Goal: Task Accomplishment & Management: Use online tool/utility

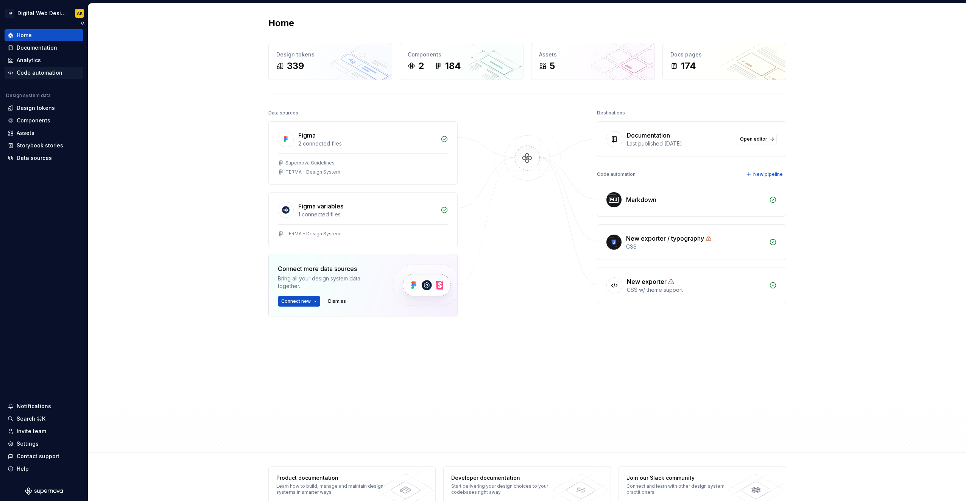
click at [37, 72] on div "Code automation" at bounding box center [40, 73] width 46 height 8
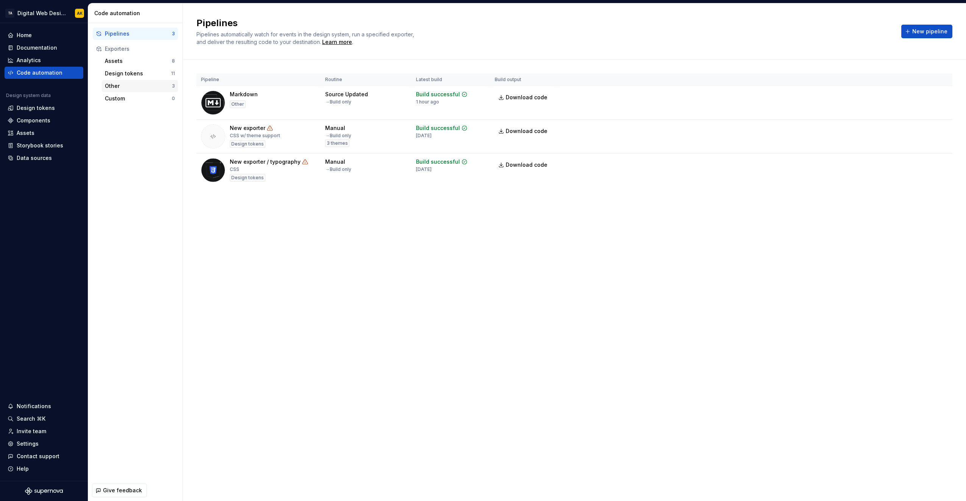
click at [123, 82] on div "Other" at bounding box center [138, 86] width 67 height 8
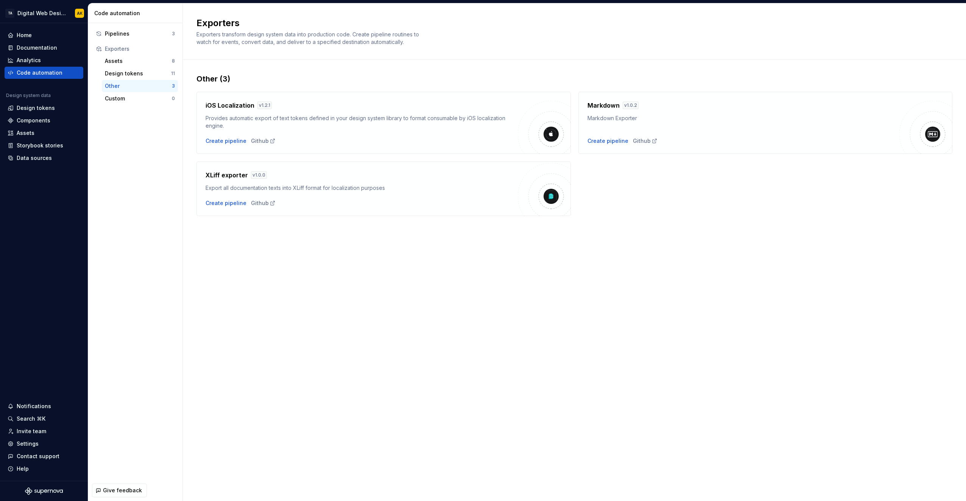
click at [810, 119] on div "Markdown Exporter" at bounding box center [744, 118] width 312 height 8
click at [602, 142] on div "Create pipeline" at bounding box center [608, 141] width 41 height 8
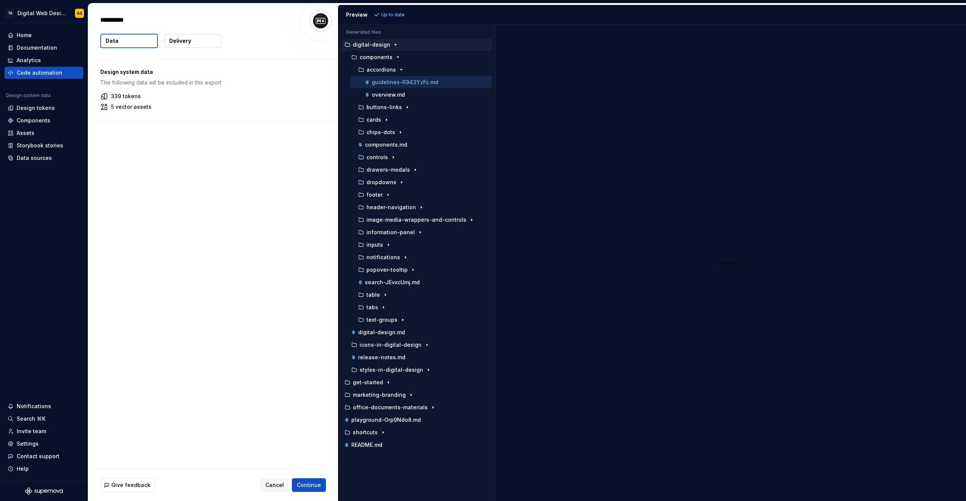
type textarea "*"
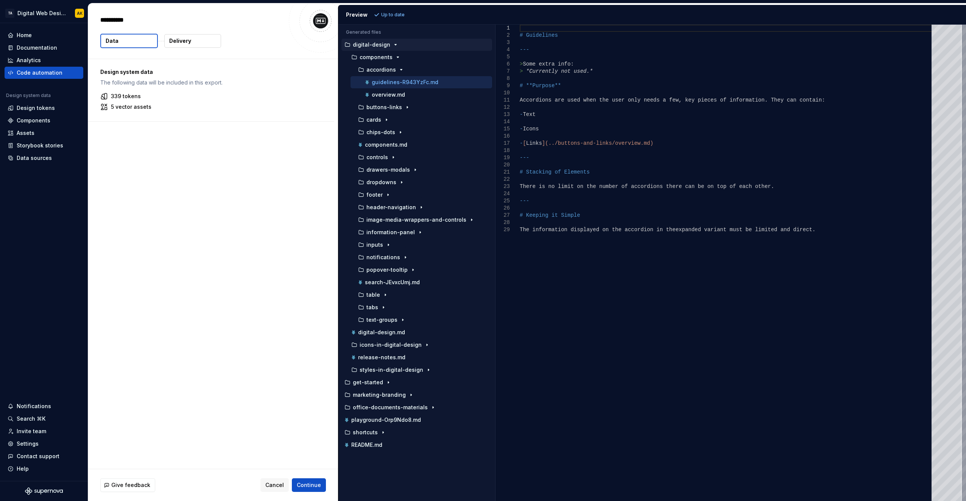
click at [138, 39] on button "Data" at bounding box center [129, 41] width 58 height 14
click at [217, 37] on button "Delivery" at bounding box center [192, 41] width 57 height 14
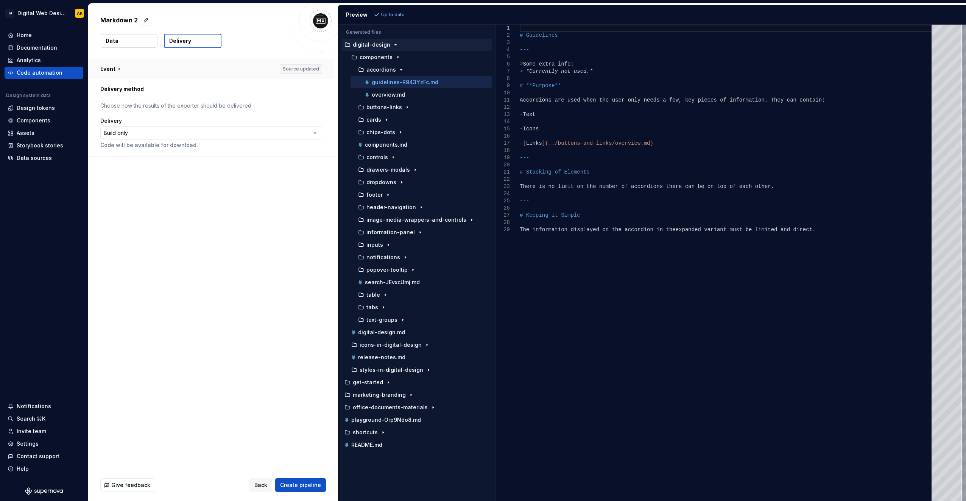
click at [118, 68] on button "button" at bounding box center [211, 69] width 246 height 20
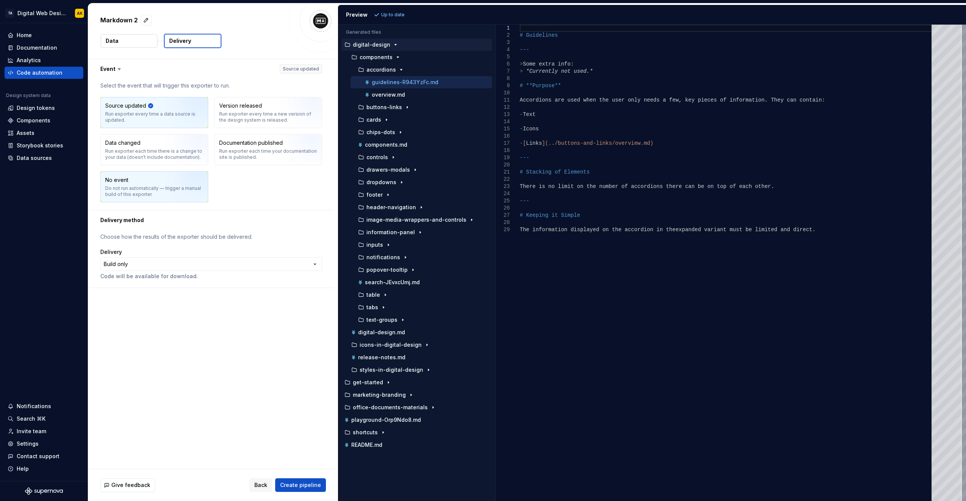
click at [183, 184] on img "button" at bounding box center [189, 189] width 48 height 51
click at [196, 266] on html "**********" at bounding box center [483, 250] width 966 height 501
click at [384, 96] on div "overview.md" at bounding box center [427, 95] width 129 height 8
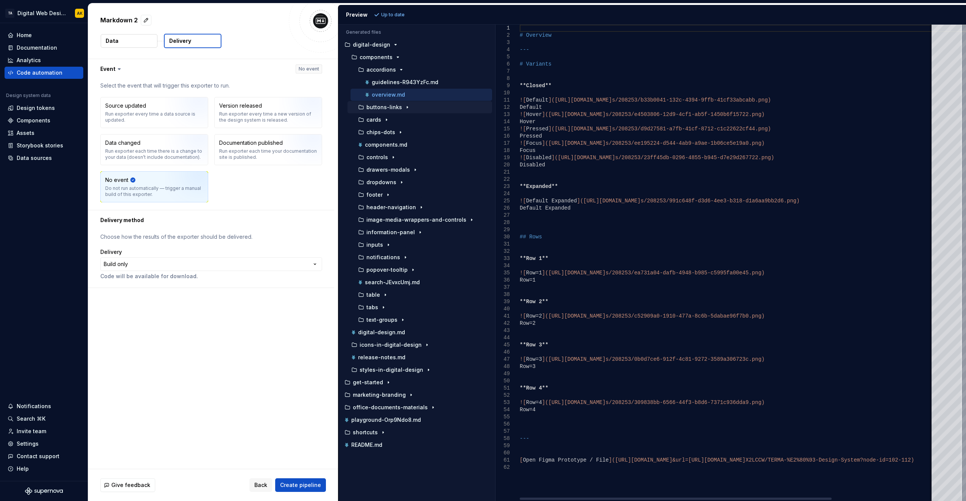
click at [385, 105] on p "buttons-links" at bounding box center [385, 107] width 36 height 6
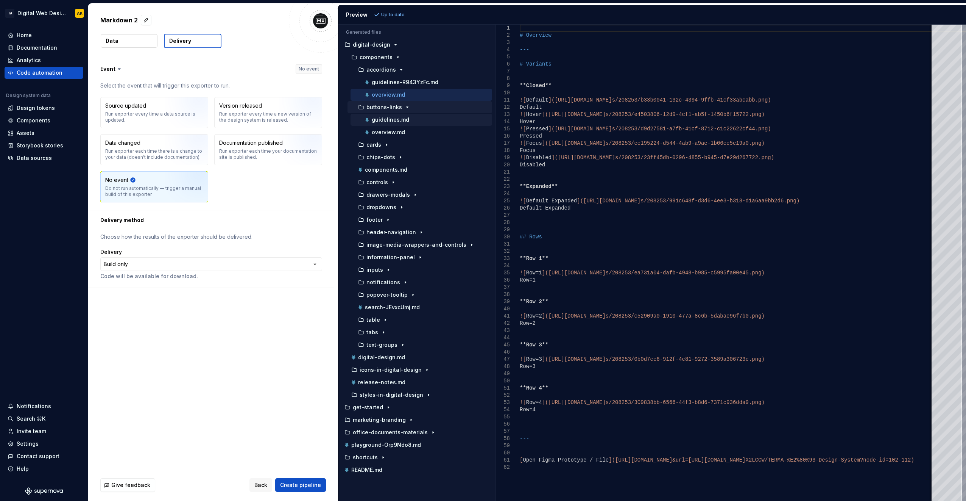
click at [384, 117] on p "guidelines.md" at bounding box center [390, 120] width 37 height 6
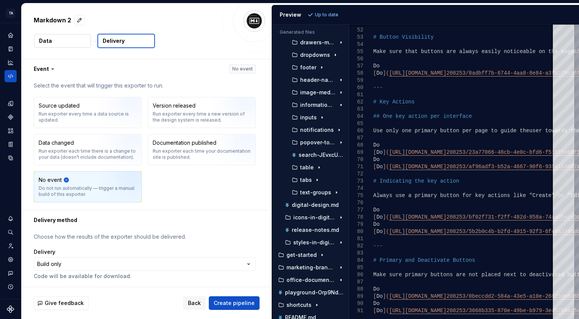
scroll to position [153, 0]
click at [307, 106] on div "information-panel" at bounding box center [313, 104] width 64 height 12
click at [304, 101] on p "information-panel" at bounding box center [318, 104] width 36 height 6
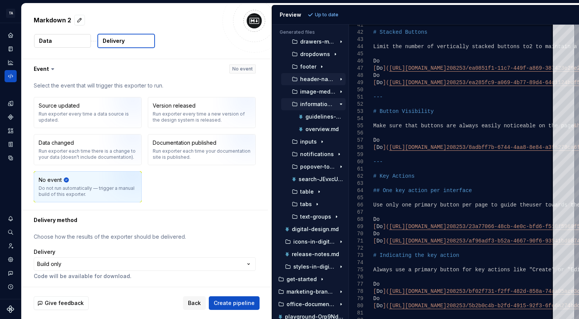
click at [309, 82] on div "header-navigation" at bounding box center [313, 79] width 64 height 12
click at [308, 81] on div "header-navigation" at bounding box center [313, 79] width 64 height 12
click at [308, 79] on p "header-navigation" at bounding box center [318, 79] width 36 height 6
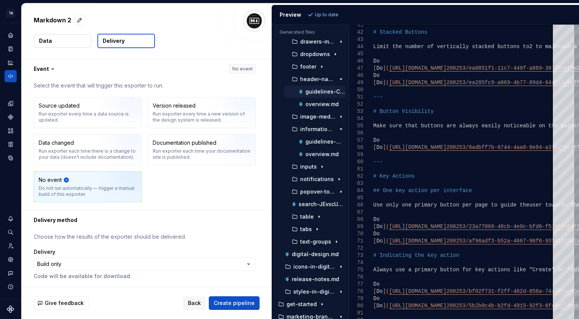
click at [311, 92] on div "guidelines-Cwuf4NBX.md" at bounding box center [321, 92] width 48 height 8
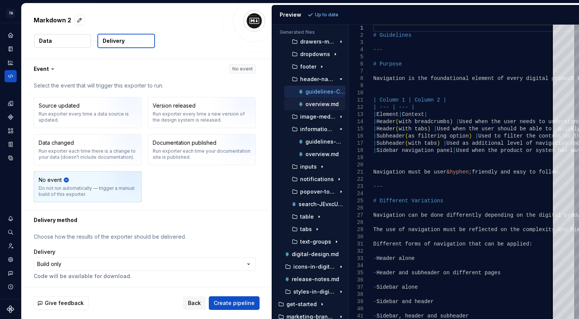
click at [316, 101] on p "overview.md" at bounding box center [321, 104] width 33 height 6
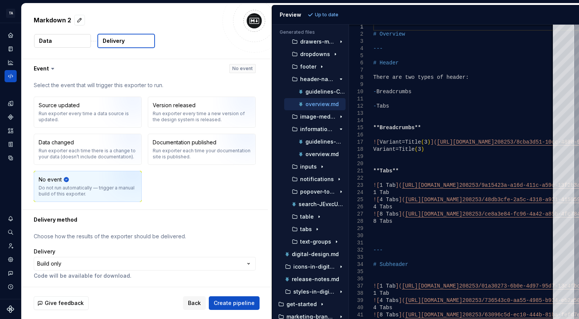
scroll to position [202, 0]
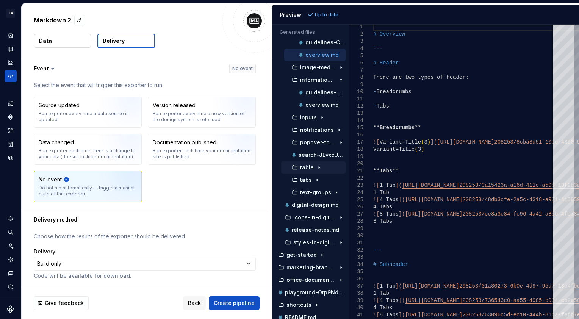
click at [306, 164] on p "table" at bounding box center [307, 167] width 14 height 6
click at [311, 181] on div "guidelines-ccOzB13T.md" at bounding box center [314, 180] width 61 height 12
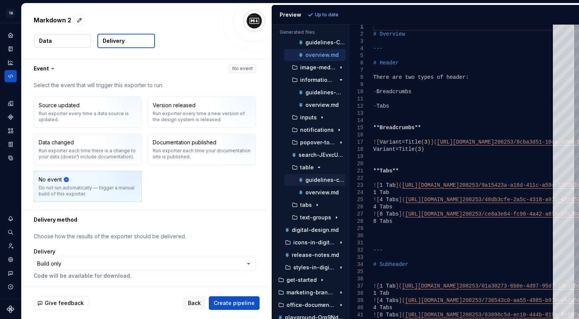
click at [312, 177] on p "guidelines-ccOzB13T.md" at bounding box center [325, 180] width 40 height 6
type textarea "**********"
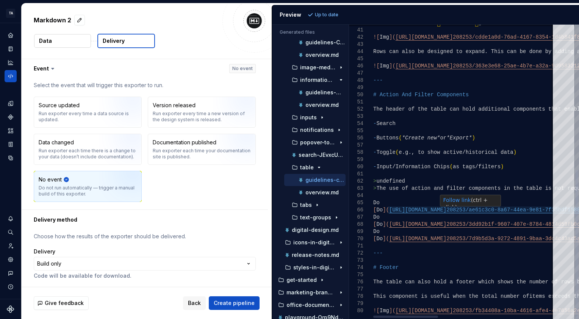
type textarea "**********"
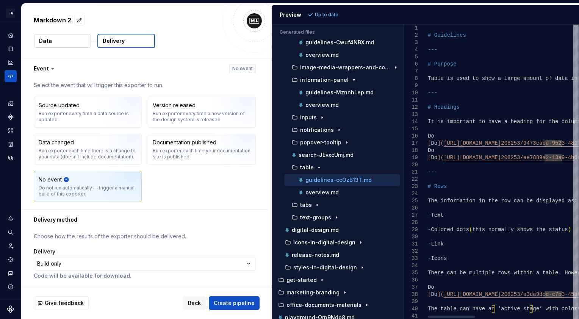
click at [404, 185] on div "Generated files Accessibility guide for tree . Navigate the tree with the arrow…" at bounding box center [425, 172] width 307 height 294
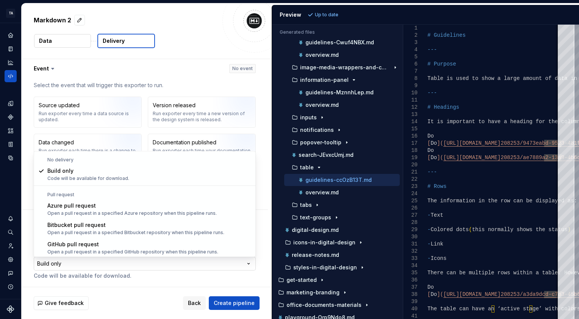
click at [244, 265] on html "**********" at bounding box center [289, 159] width 579 height 319
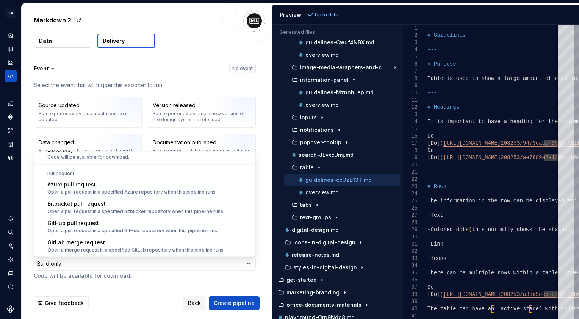
scroll to position [21, 0]
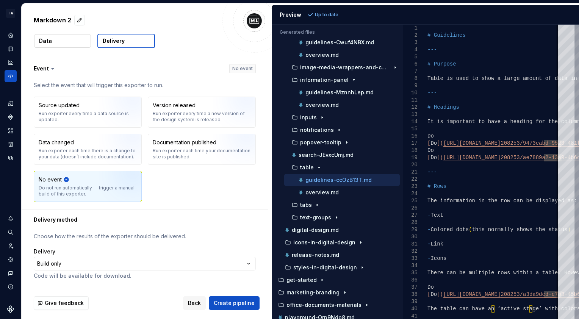
click at [177, 72] on html "**********" at bounding box center [289, 159] width 579 height 319
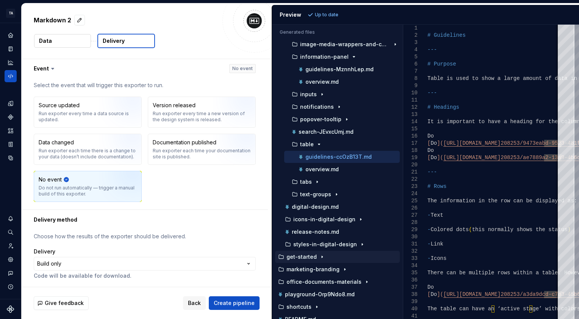
scroll to position [227, 0]
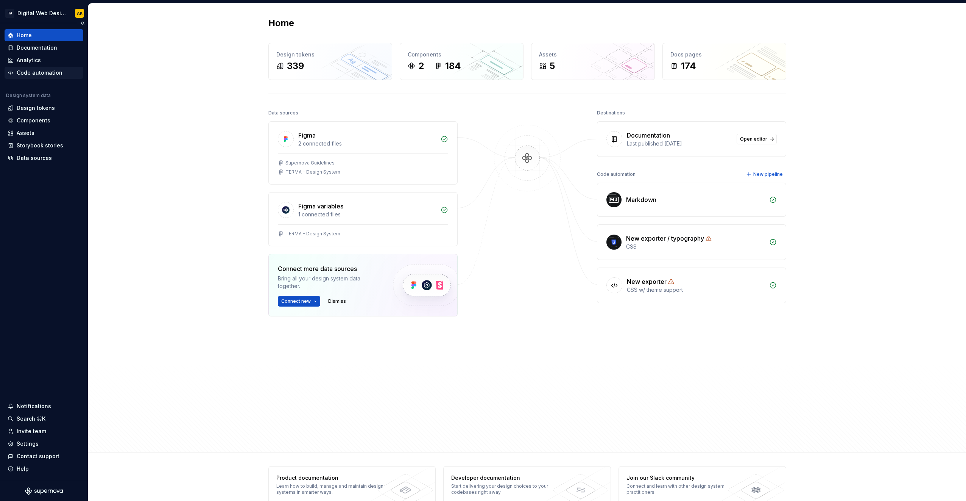
click at [48, 71] on div "Code automation" at bounding box center [40, 73] width 46 height 8
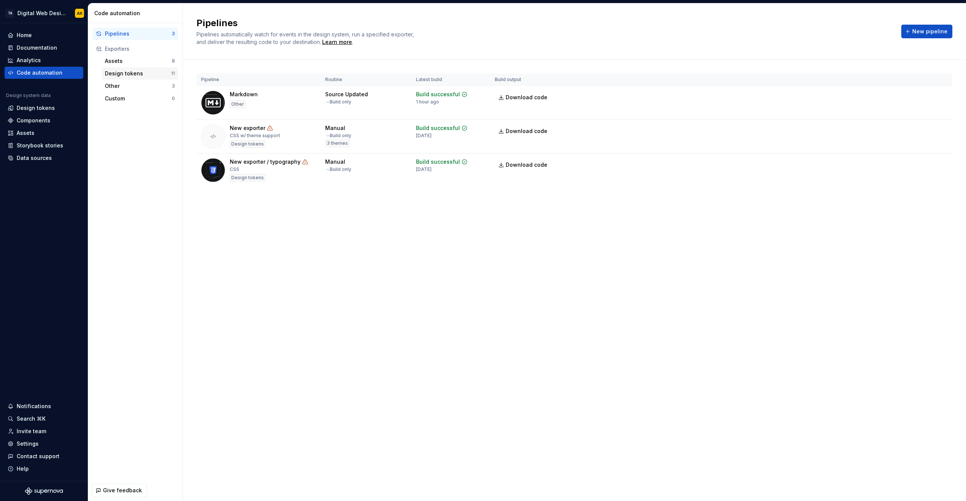
click at [124, 72] on div "Design tokens" at bounding box center [138, 74] width 66 height 8
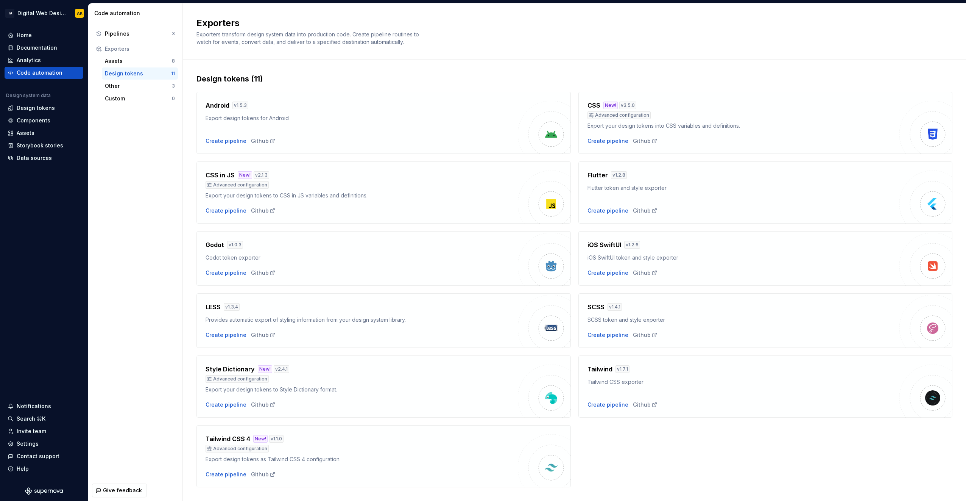
scroll to position [15, 0]
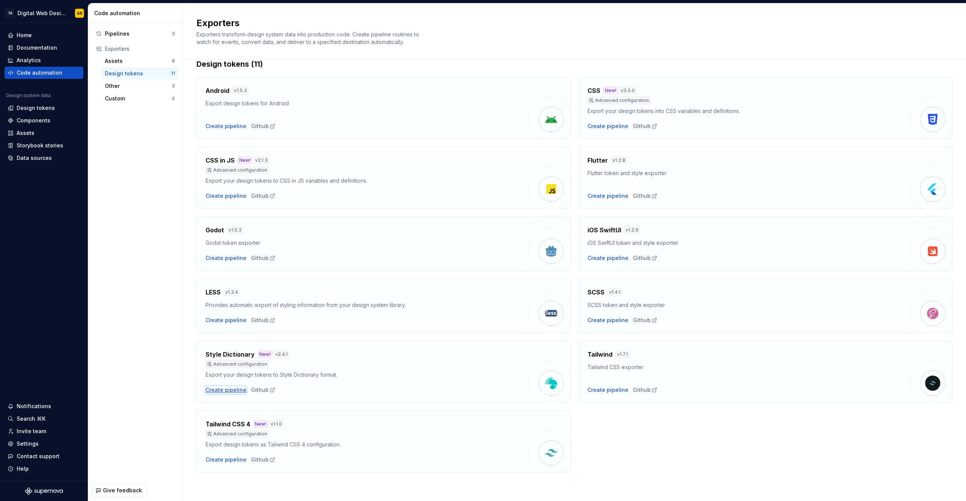
click at [242, 391] on div "Create pipeline" at bounding box center [226, 390] width 41 height 8
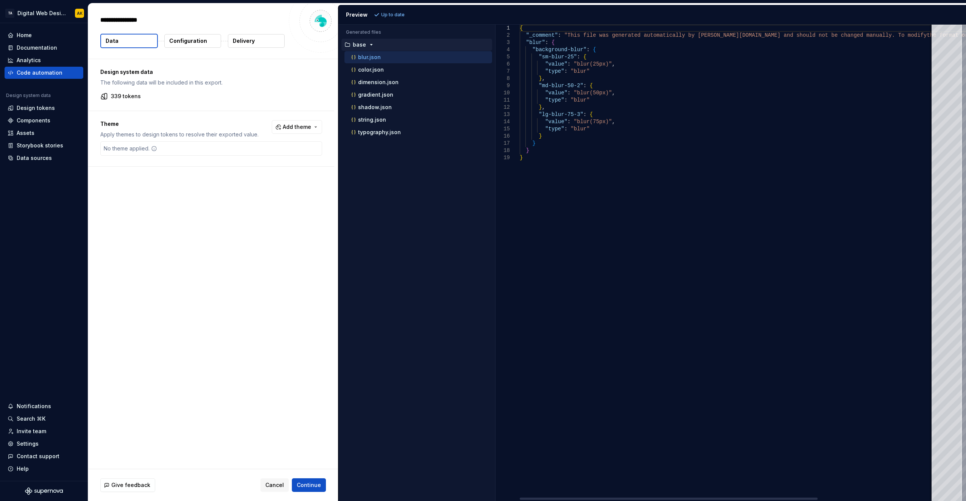
type textarea "*"
click at [125, 41] on button "Data" at bounding box center [129, 41] width 58 height 14
click at [171, 37] on p "Configuration" at bounding box center [188, 41] width 38 height 8
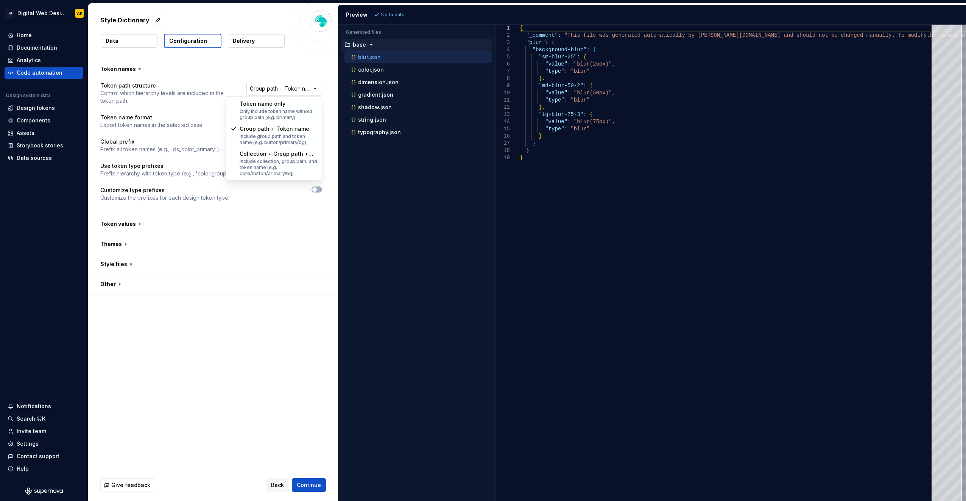
click at [302, 86] on html "**********" at bounding box center [483, 250] width 966 height 501
click at [318, 123] on html "**********" at bounding box center [483, 250] width 966 height 501
click at [320, 190] on button "button" at bounding box center [317, 189] width 11 height 6
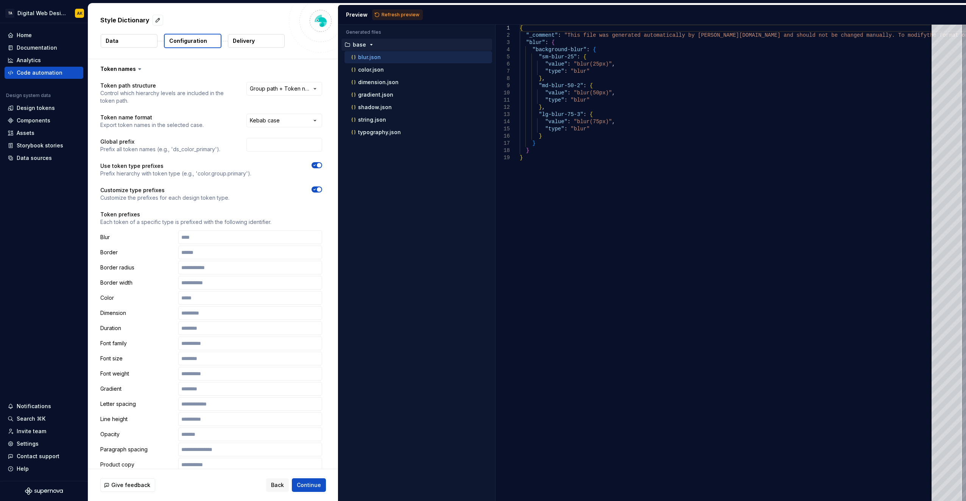
click at [320, 190] on span "button" at bounding box center [319, 189] width 5 height 5
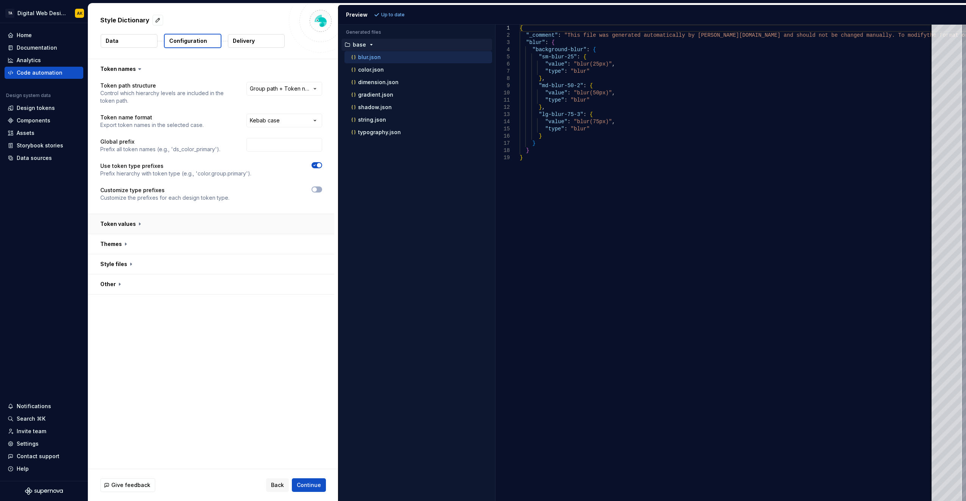
click at [186, 226] on button "button" at bounding box center [211, 224] width 246 height 20
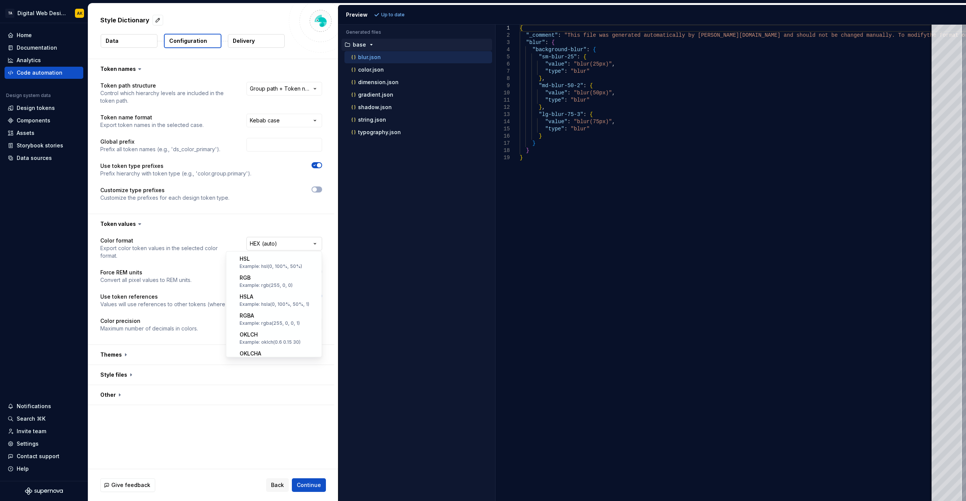
click at [303, 246] on html "**********" at bounding box center [483, 250] width 966 height 501
click at [298, 241] on html "**********" at bounding box center [483, 250] width 966 height 501
click at [167, 348] on button "button" at bounding box center [211, 355] width 246 height 20
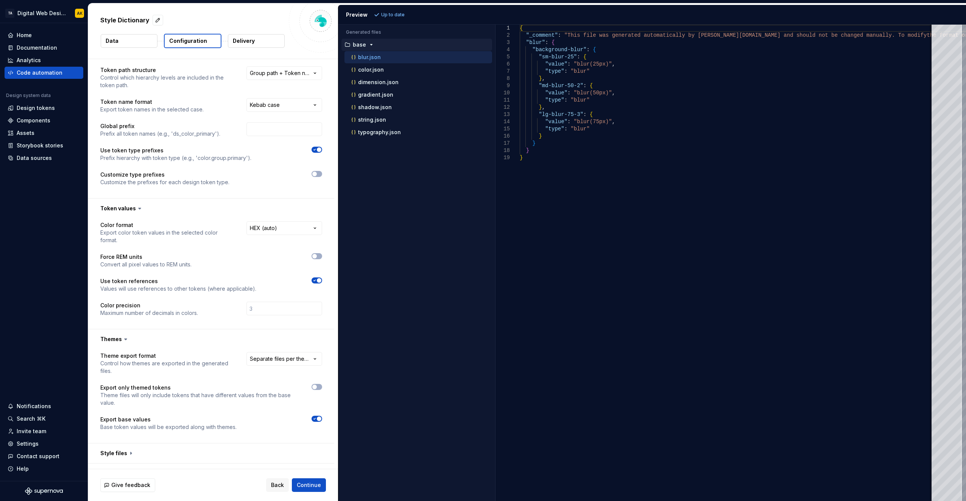
scroll to position [30, 0]
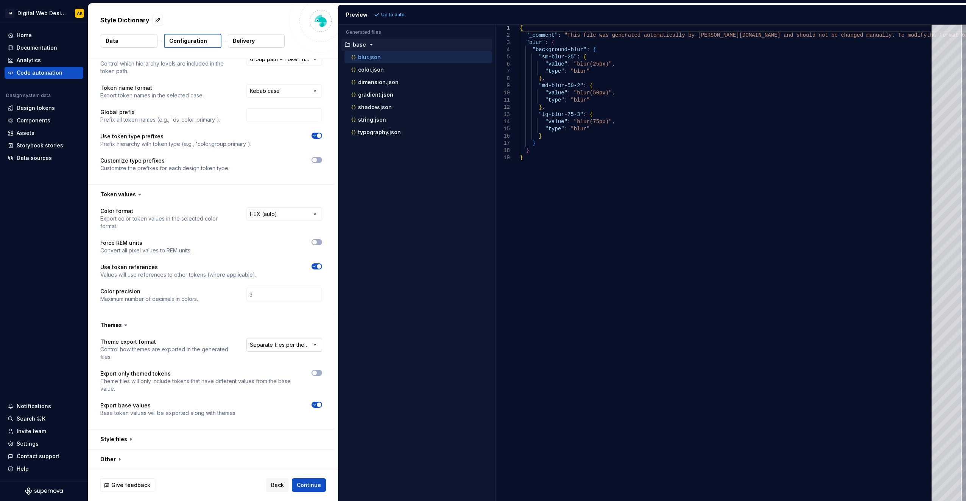
click at [299, 343] on html "**********" at bounding box center [483, 250] width 966 height 501
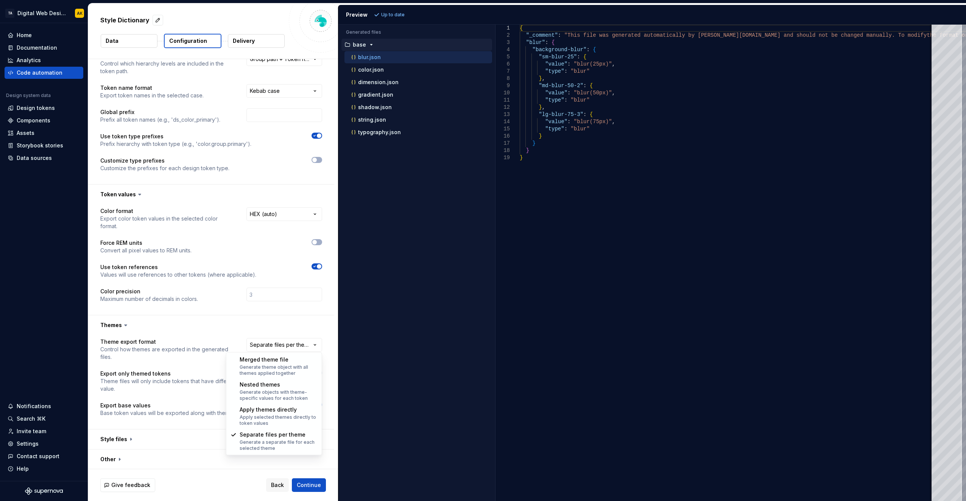
click at [311, 343] on html "**********" at bounding box center [483, 250] width 966 height 501
click at [203, 435] on button "button" at bounding box center [211, 439] width 246 height 20
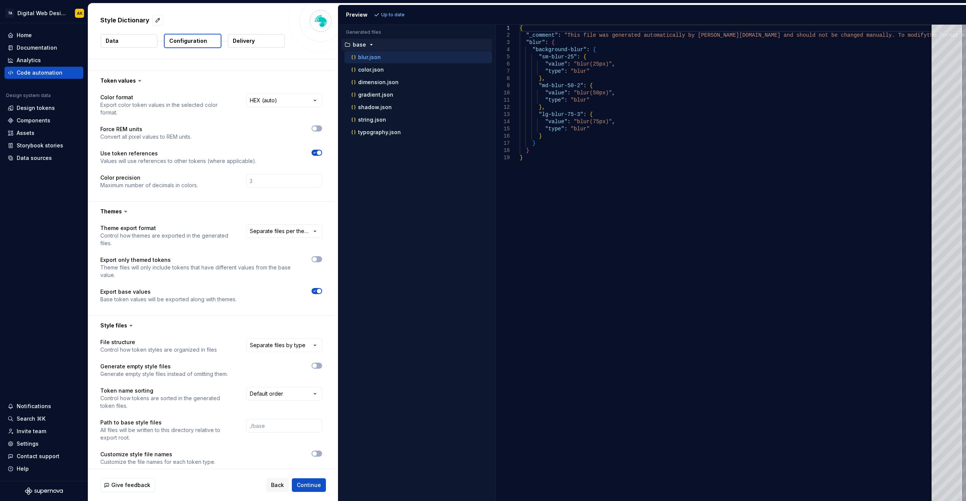
scroll to position [172, 0]
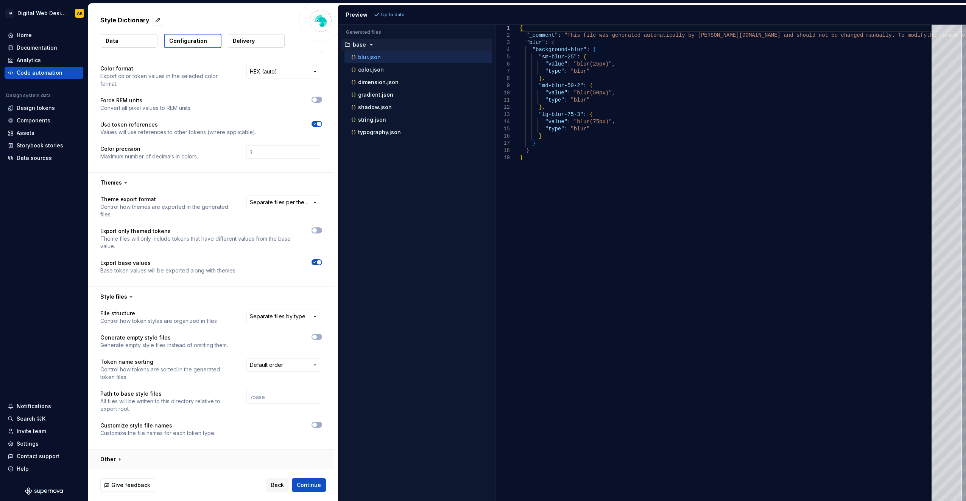
click at [215, 454] on button "button" at bounding box center [211, 459] width 246 height 20
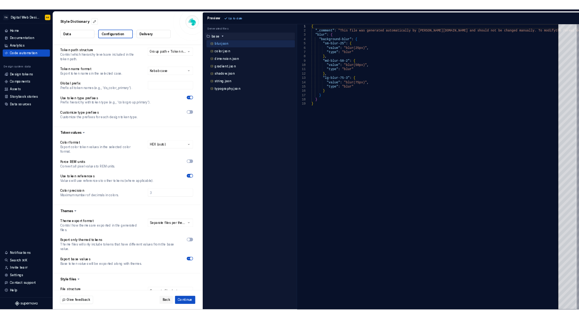
scroll to position [0, 0]
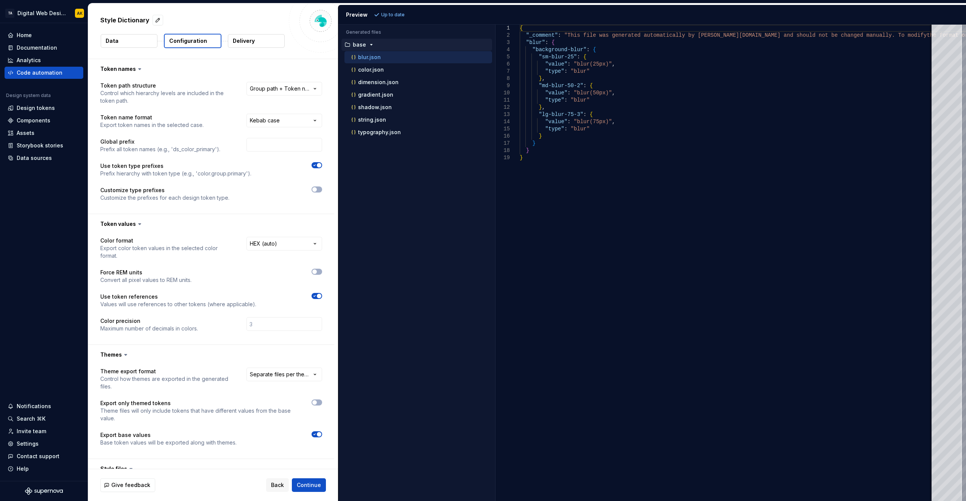
click at [261, 39] on button "Delivery" at bounding box center [256, 41] width 57 height 14
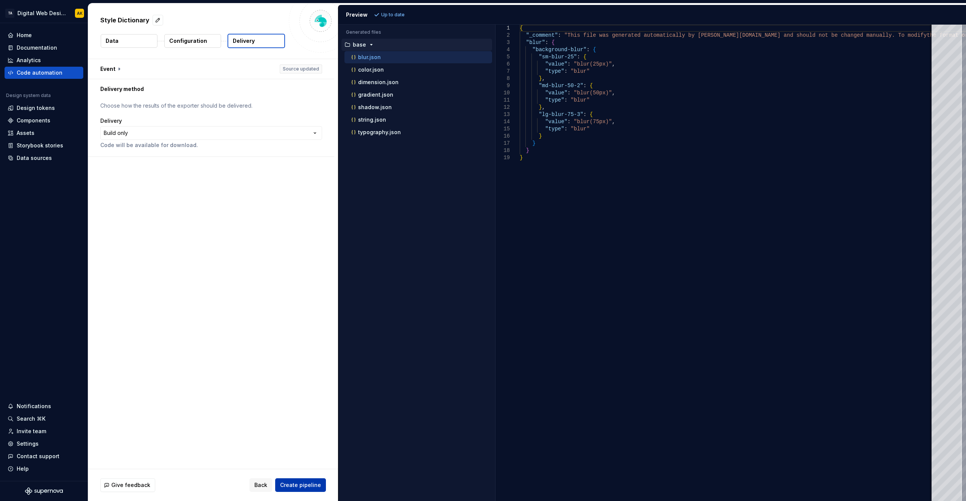
click at [309, 487] on span "Create pipeline" at bounding box center [300, 485] width 41 height 8
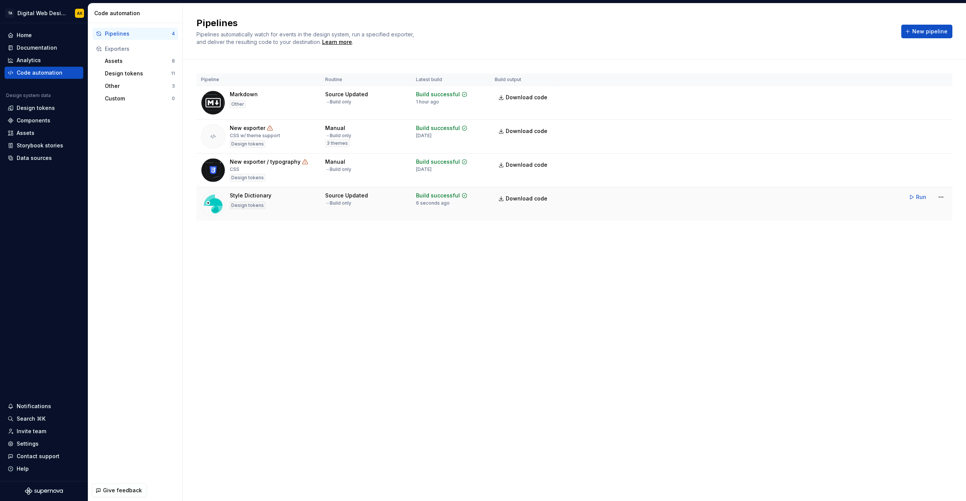
drag, startPoint x: 920, startPoint y: 195, endPoint x: 915, endPoint y: 205, distance: 11.9
click at [920, 195] on span "Run" at bounding box center [921, 197] width 10 height 8
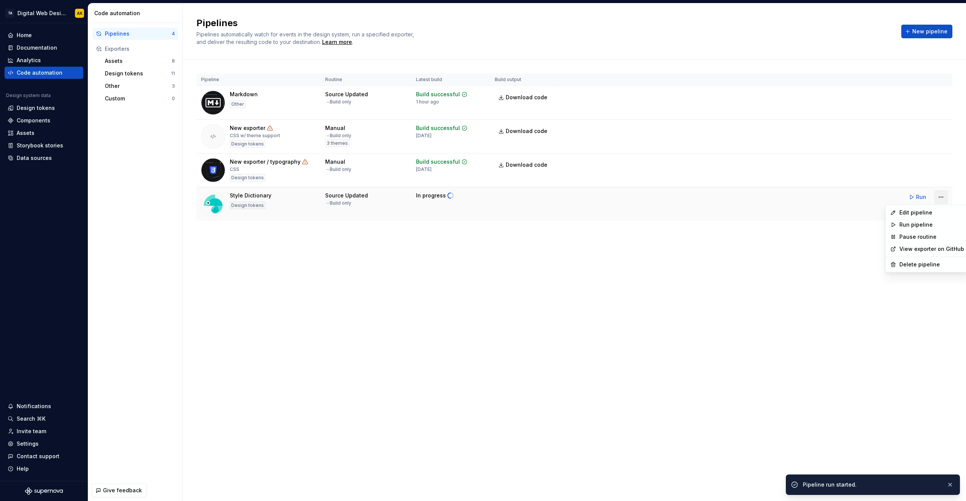
click at [941, 196] on html "TA Digital Web Design AK Home Documentation Analytics Code automation Design sy…" at bounding box center [483, 250] width 966 height 501
click at [541, 199] on html "TA Digital Web Design AK Home Documentation Analytics Code automation Design sy…" at bounding box center [483, 250] width 966 height 501
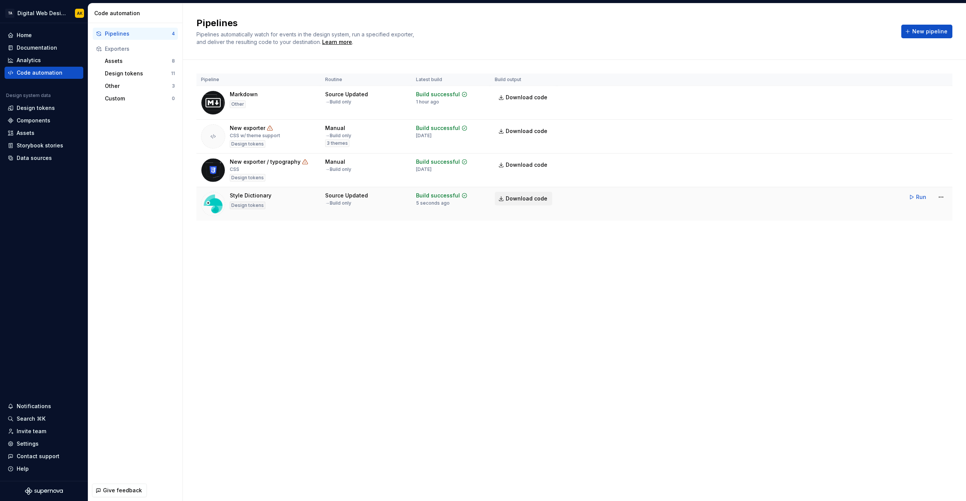
click at [524, 195] on span "Download code" at bounding box center [527, 199] width 42 height 8
drag, startPoint x: 538, startPoint y: 98, endPoint x: 536, endPoint y: 103, distance: 5.9
click at [538, 98] on span "Download code" at bounding box center [527, 98] width 42 height 8
